Goal: Transaction & Acquisition: Purchase product/service

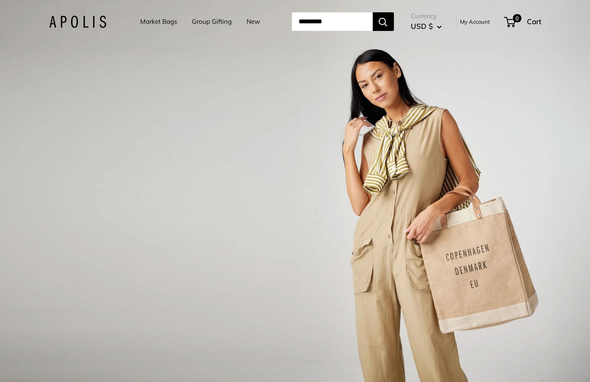
click at [142, 22] on link "Market Bags" at bounding box center [158, 22] width 37 height 12
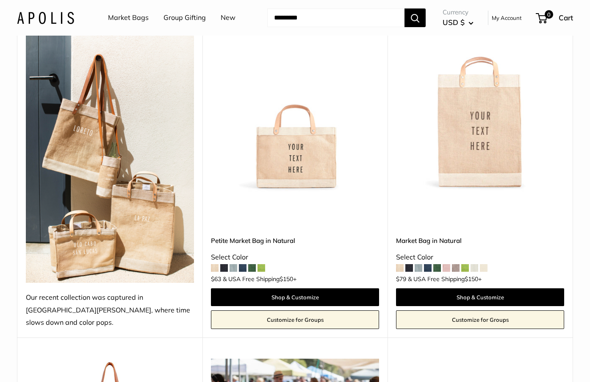
scroll to position [436, 0]
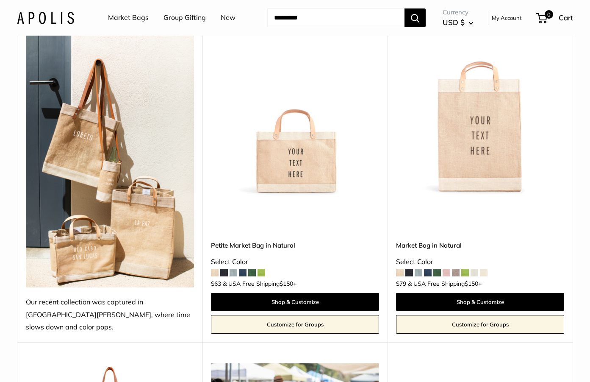
click at [0, 0] on img at bounding box center [0, 0] width 0 height 0
click at [408, 269] on span at bounding box center [410, 273] width 8 height 8
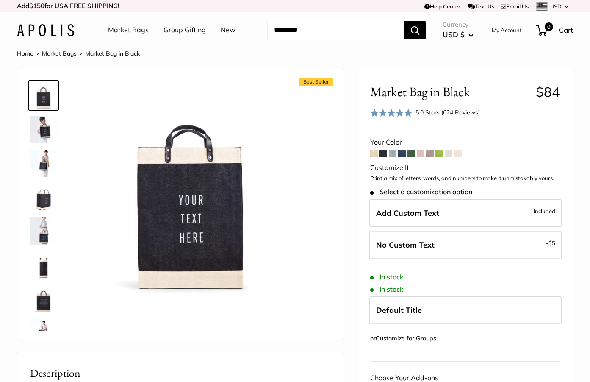
click at [382, 154] on span at bounding box center [384, 154] width 8 height 8
click at [373, 153] on span at bounding box center [374, 154] width 8 height 8
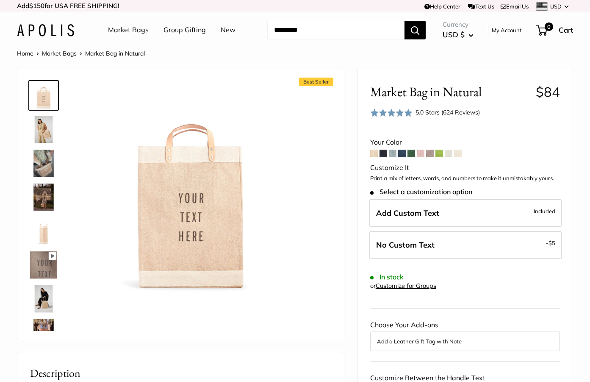
click at [47, 164] on img at bounding box center [43, 163] width 27 height 27
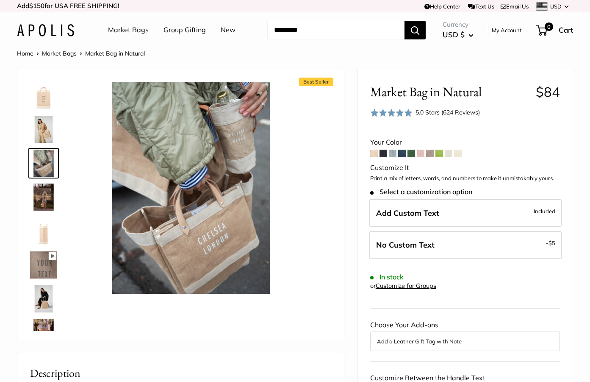
click at [47, 193] on img at bounding box center [43, 196] width 27 height 27
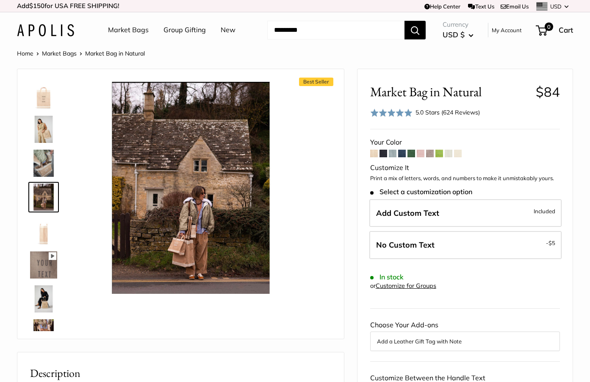
click at [49, 222] on img at bounding box center [43, 230] width 27 height 27
